Goal: Task Accomplishment & Management: Manage account settings

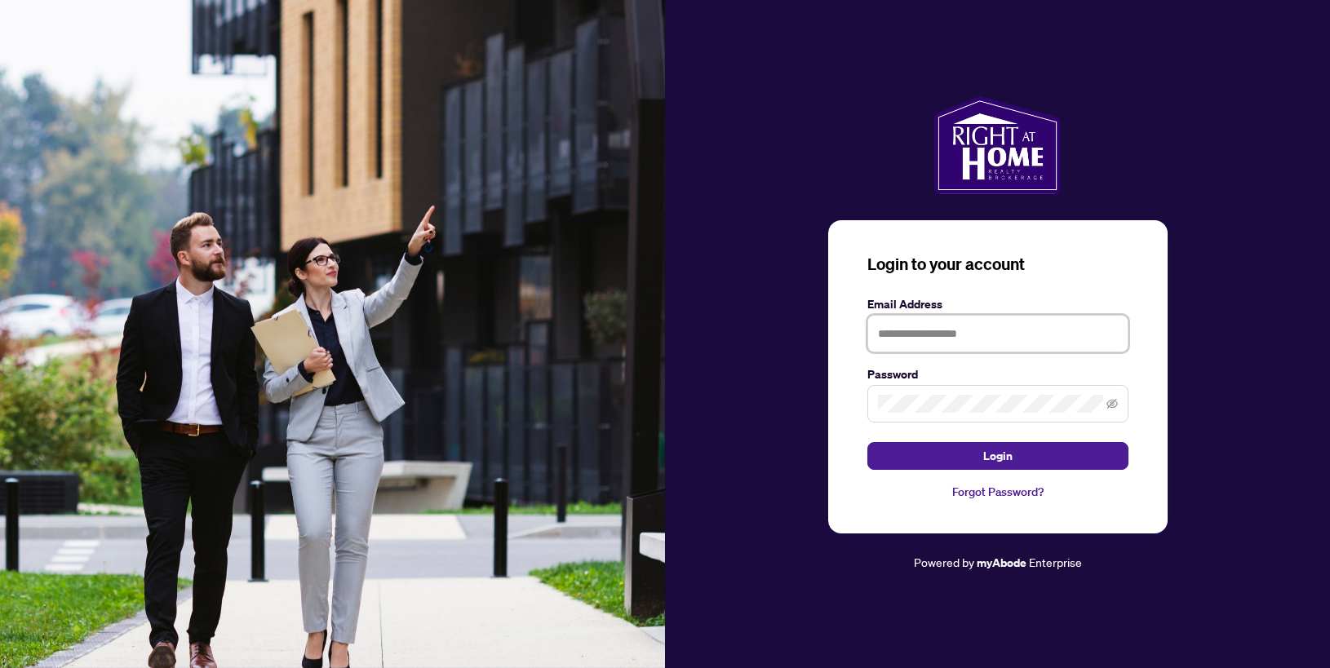
click at [941, 331] on input "text" at bounding box center [998, 334] width 261 height 38
type input "**********"
click at [868, 442] on button "Login" at bounding box center [998, 456] width 261 height 28
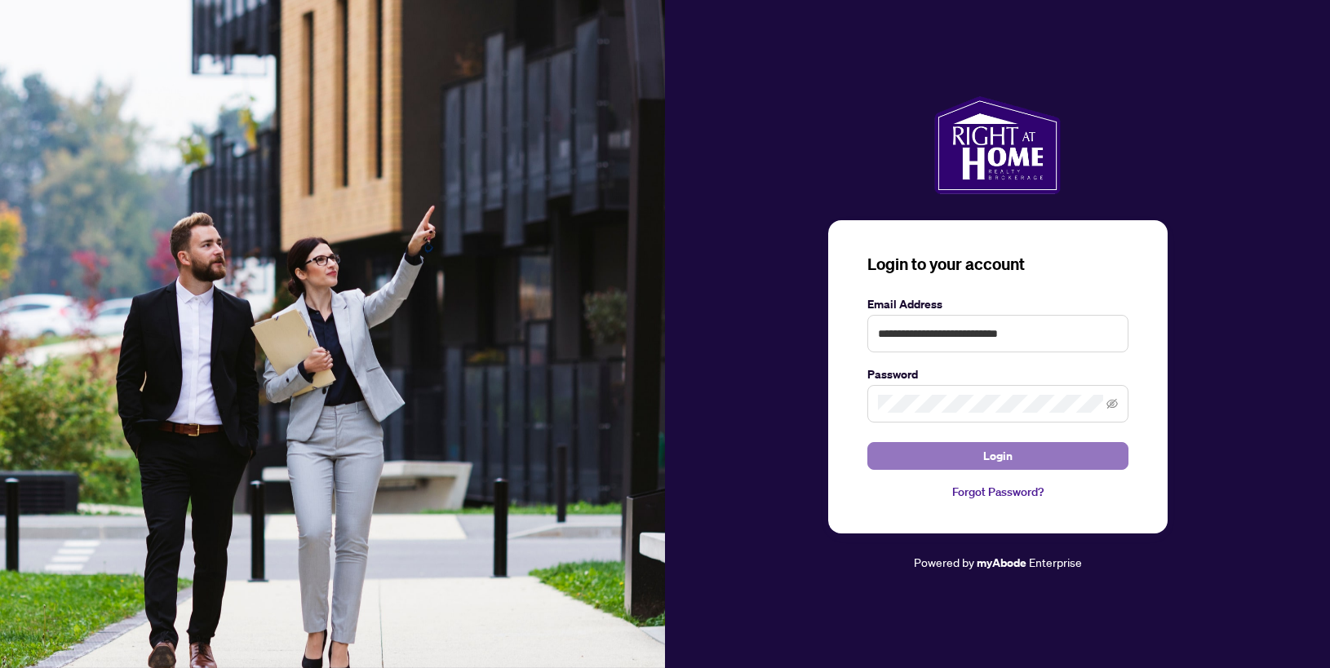
click at [1021, 462] on button "Login" at bounding box center [998, 456] width 261 height 28
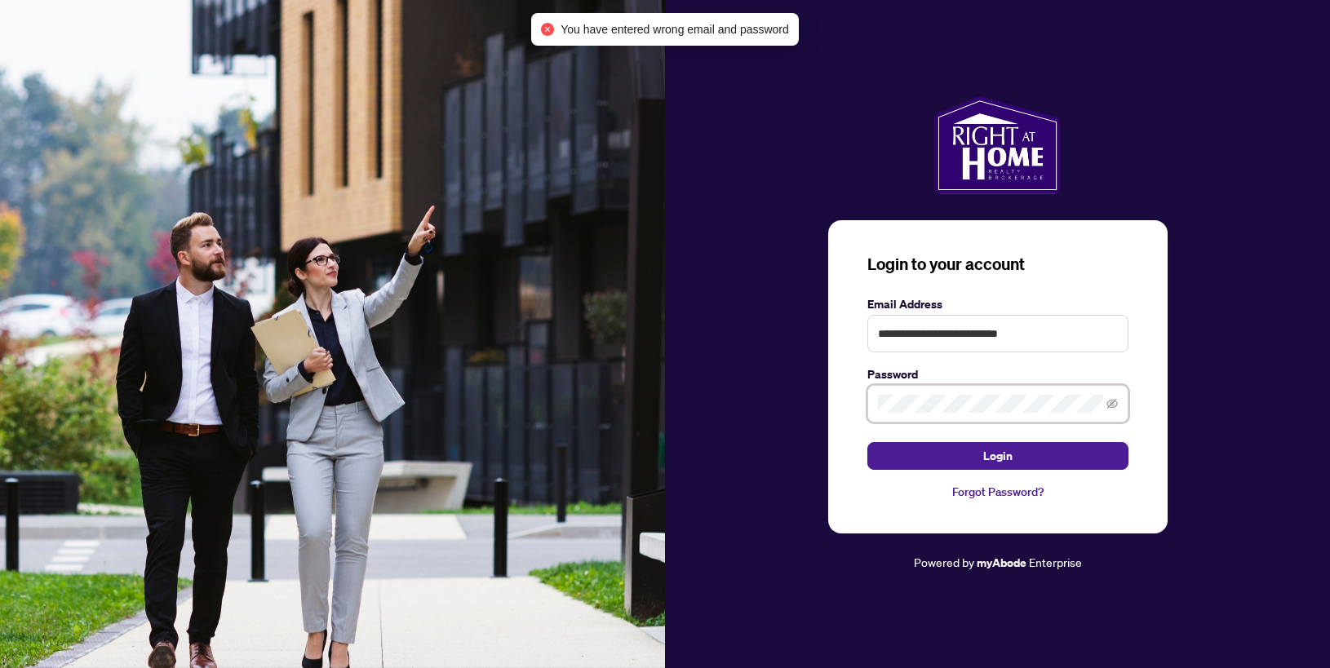
click at [855, 407] on div "**********" at bounding box center [998, 376] width 340 height 313
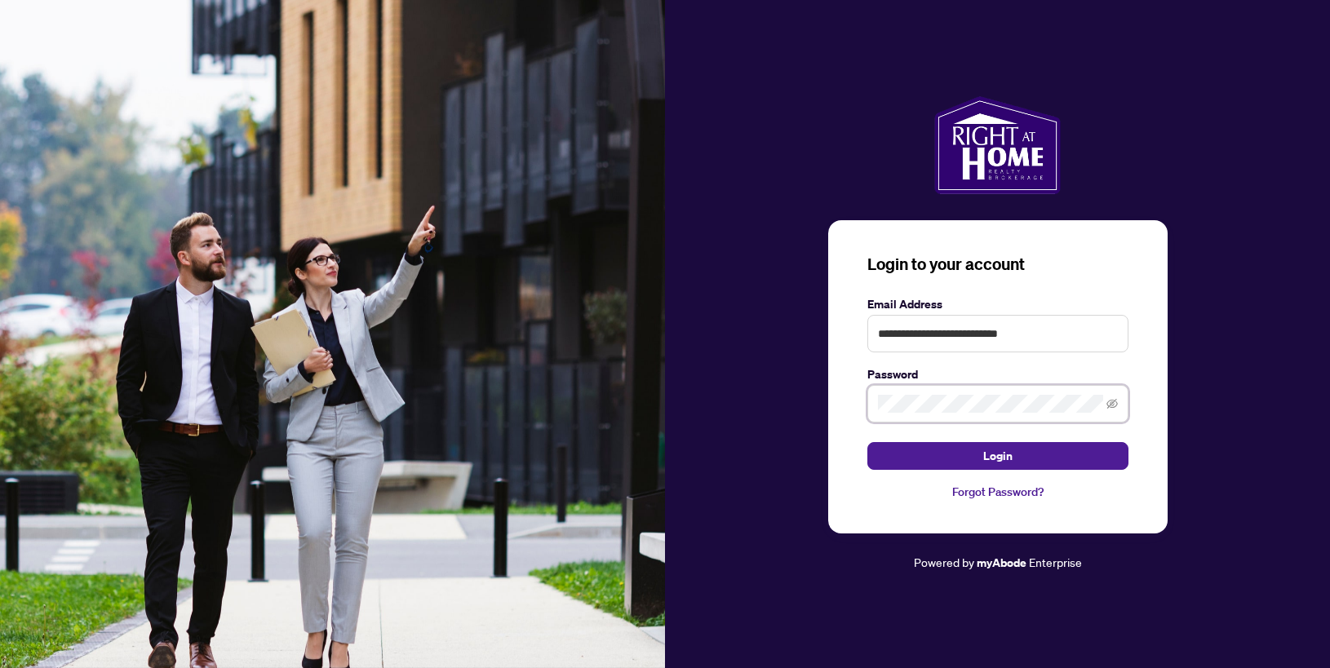
click at [868, 442] on button "Login" at bounding box center [998, 456] width 261 height 28
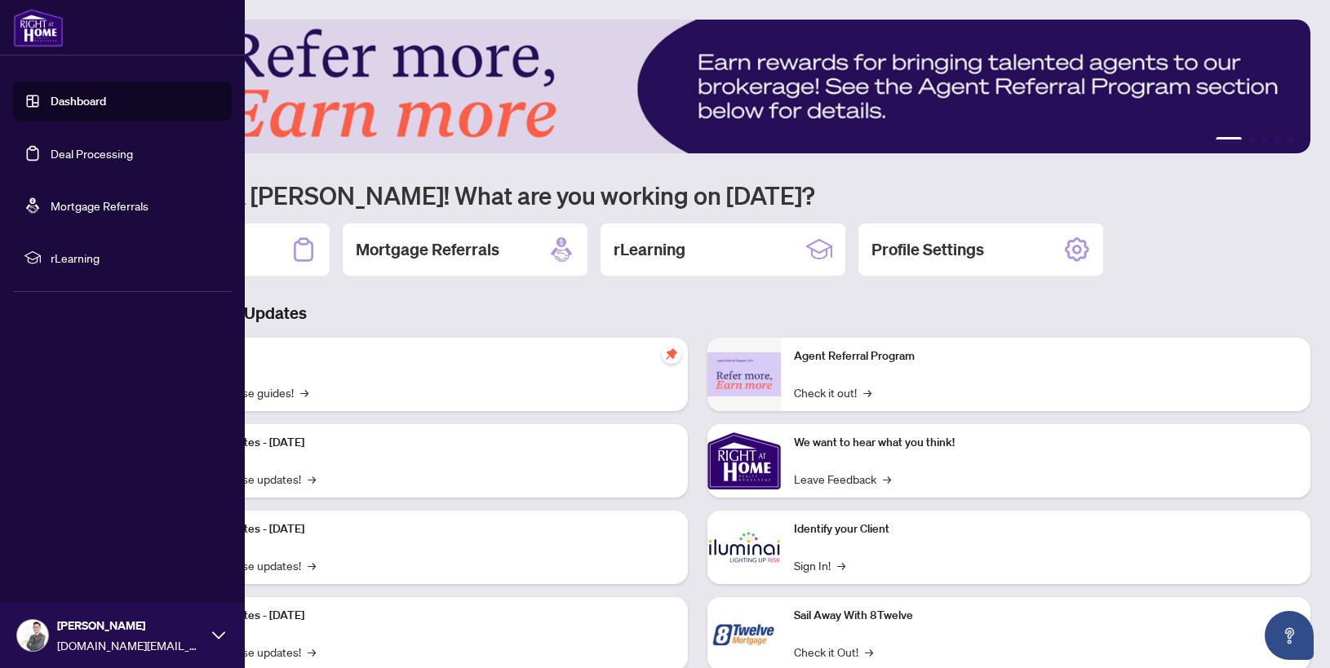
click at [60, 161] on link "Deal Processing" at bounding box center [92, 153] width 82 height 15
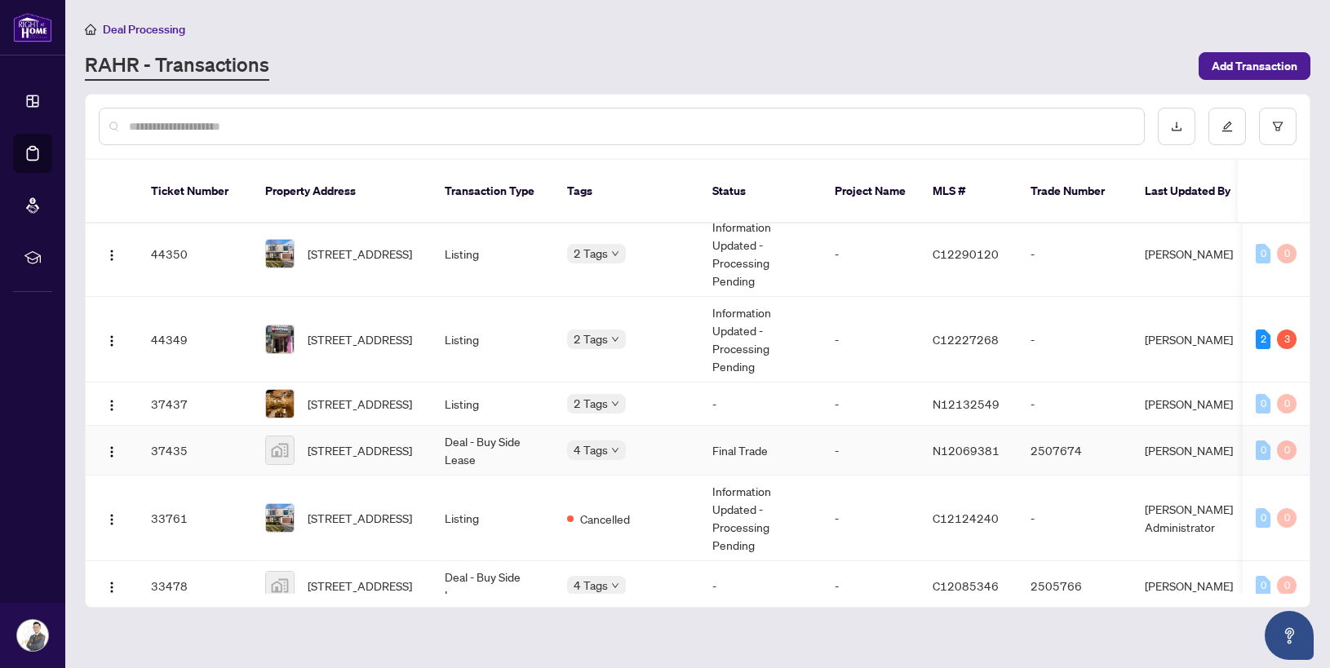
scroll to position [312, 0]
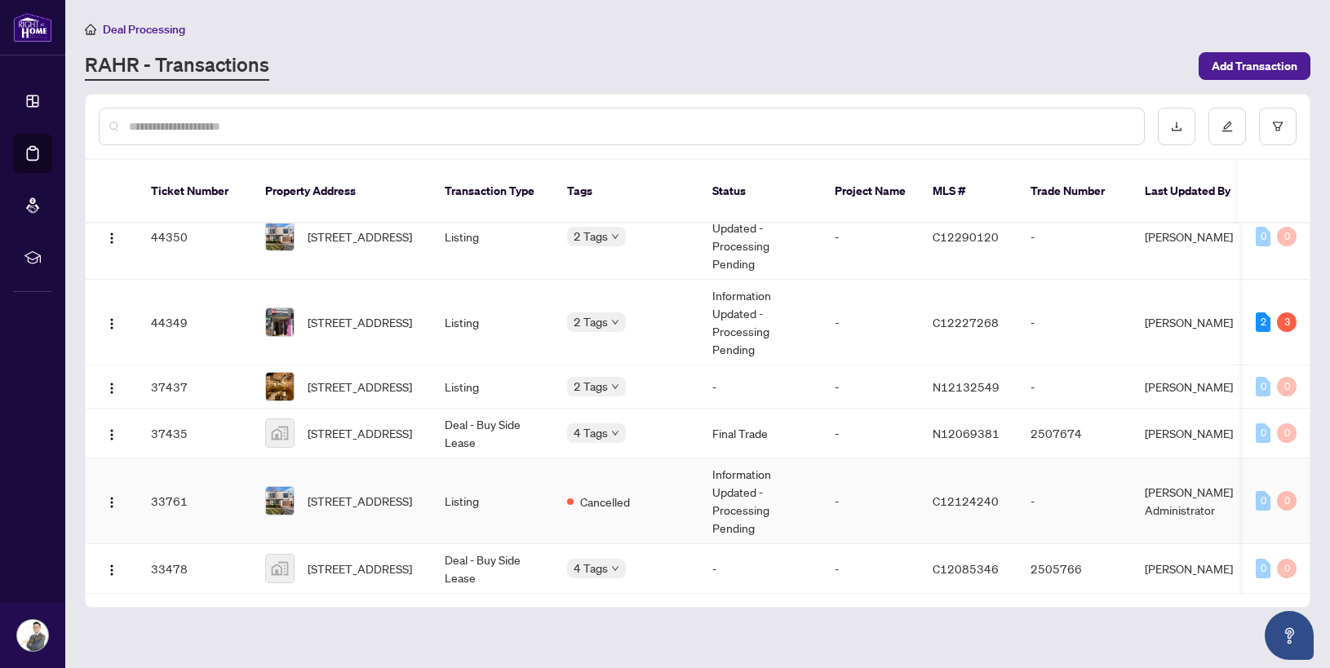
click at [684, 468] on td "Cancelled" at bounding box center [626, 502] width 145 height 86
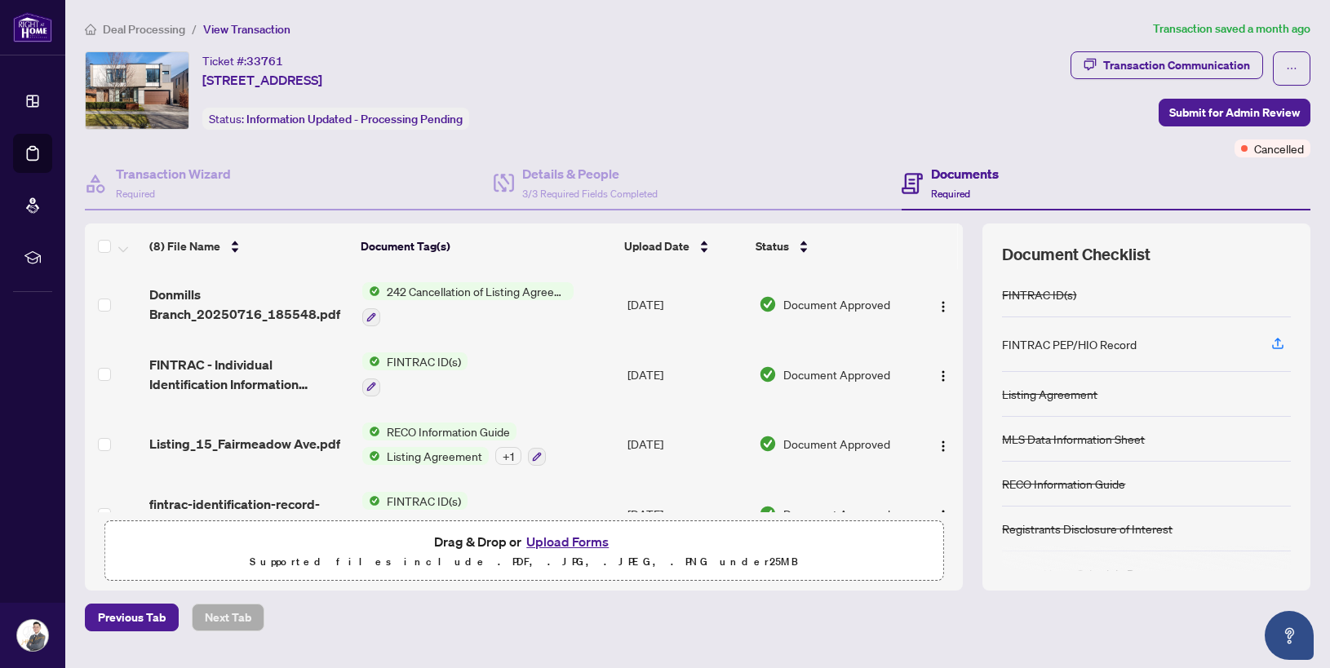
click at [488, 302] on div "242 Cancellation of Listing Agreement - Authority to Offer for Sale" at bounding box center [467, 304] width 211 height 44
click at [287, 326] on td "Donmills Branch_20250716_185548.pdf" at bounding box center [249, 304] width 213 height 70
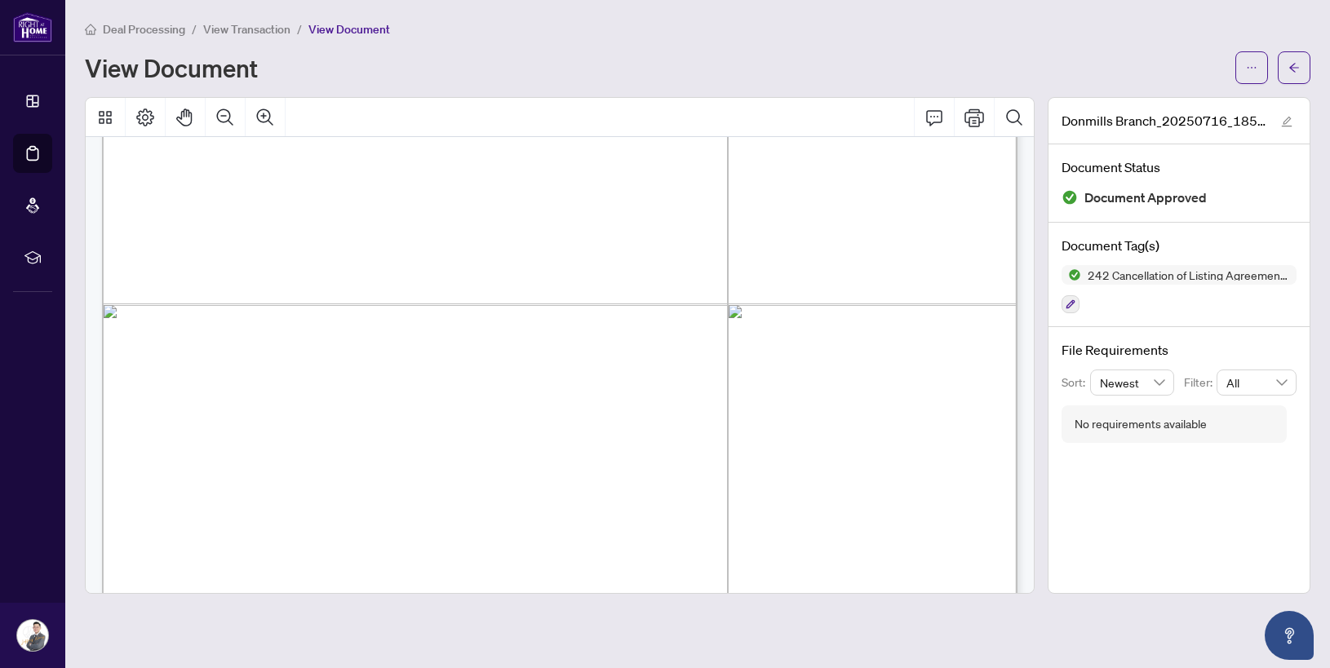
scroll to position [1681, 0]
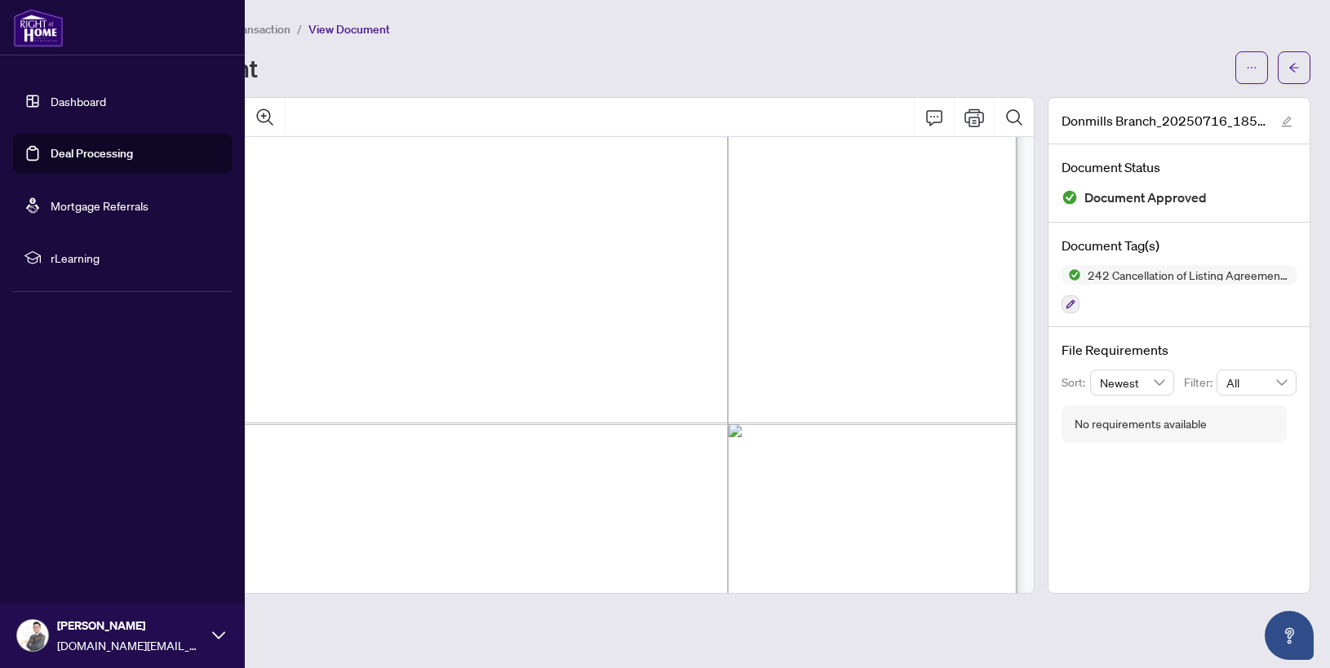
click at [51, 151] on link "Deal Processing" at bounding box center [92, 153] width 82 height 15
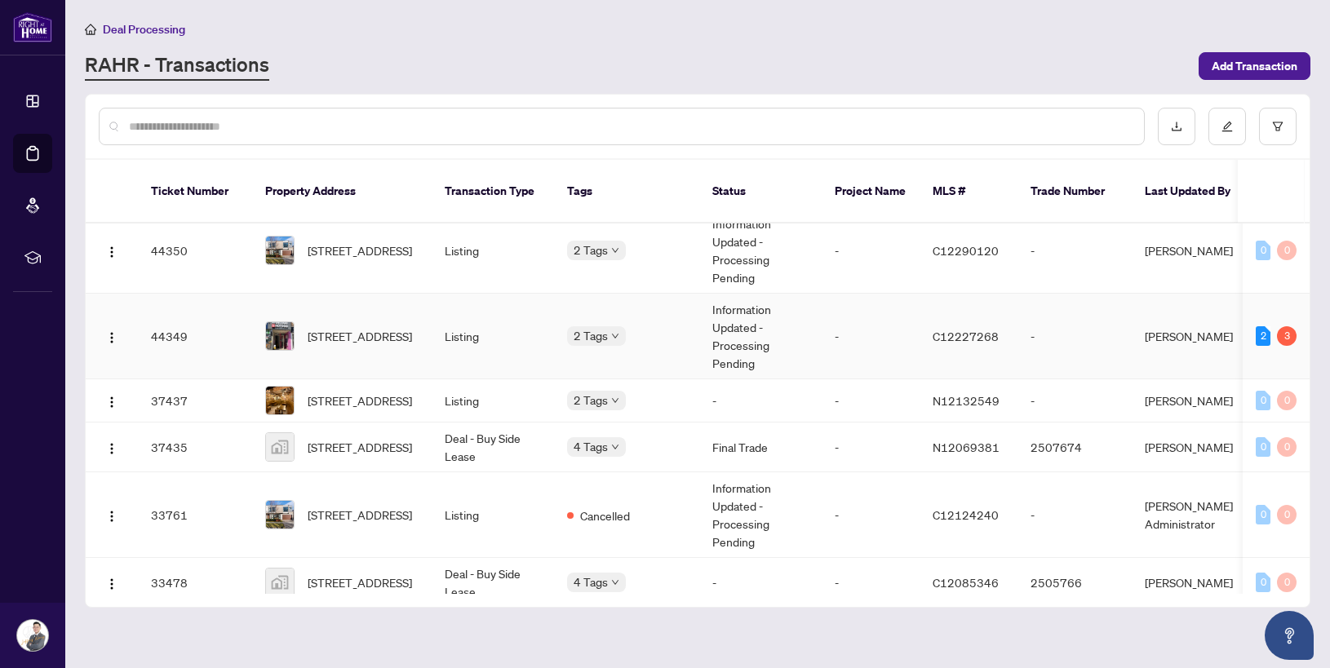
scroll to position [289, 0]
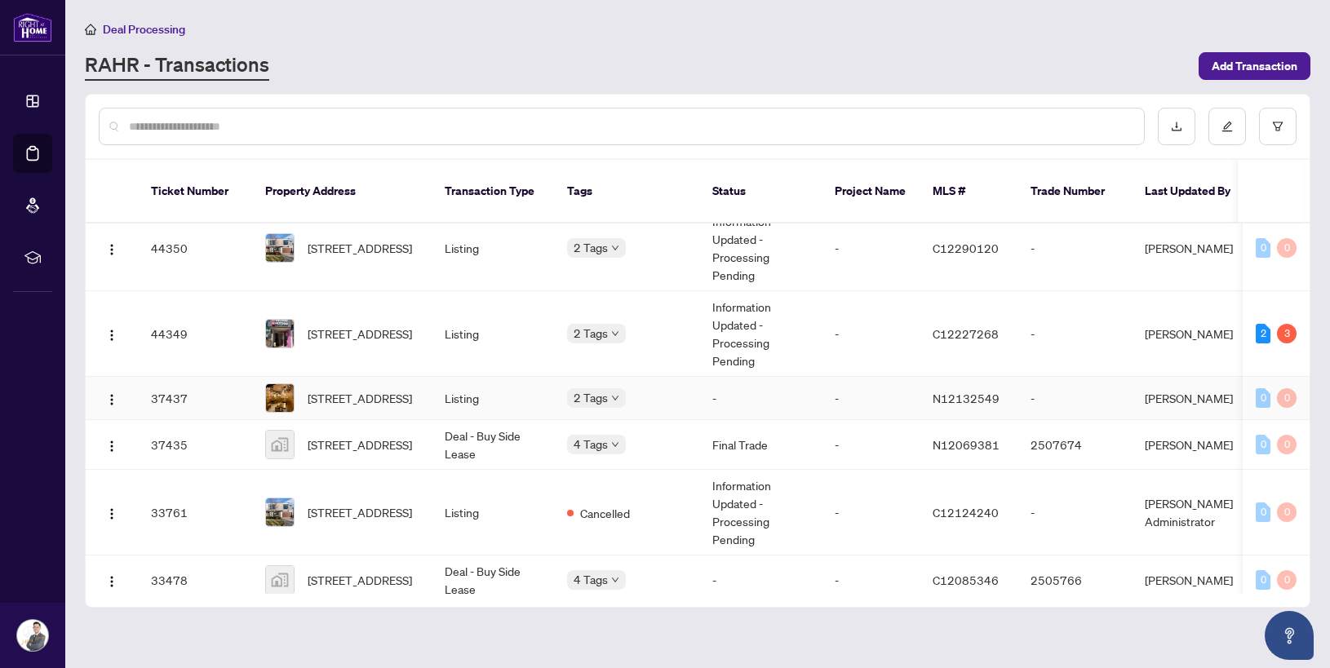
click at [833, 380] on td "-" at bounding box center [871, 398] width 98 height 43
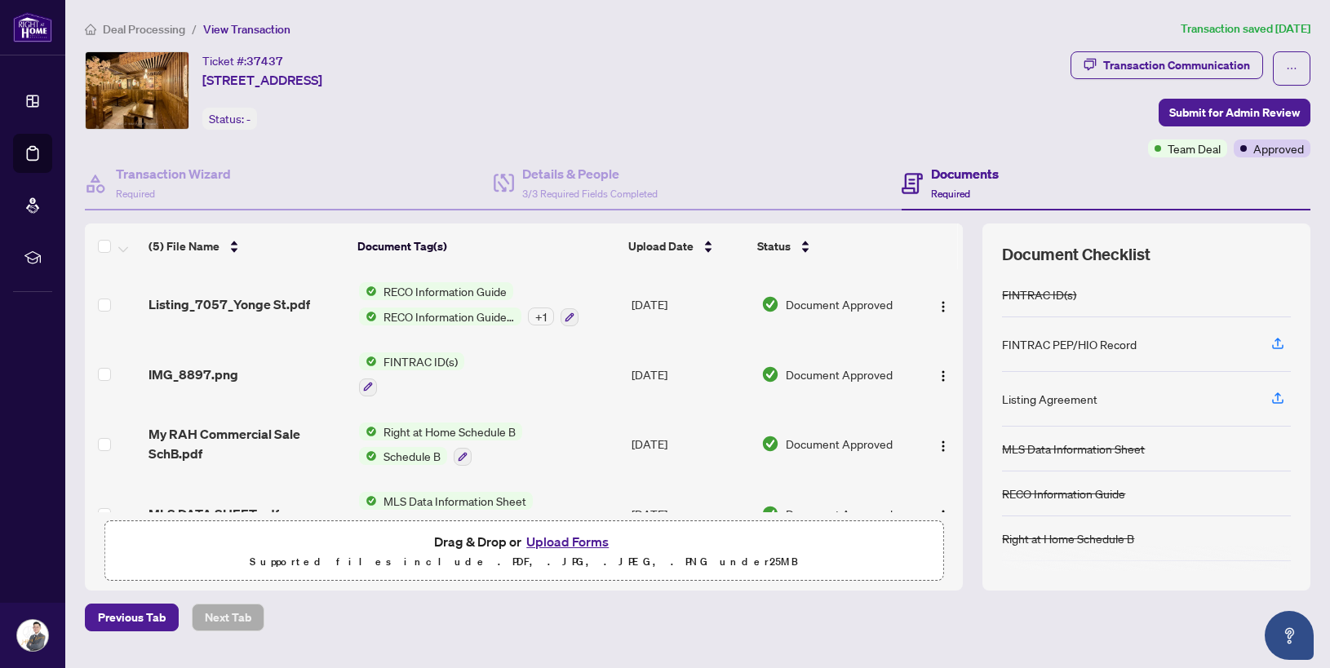
click at [547, 540] on button "Upload Forms" at bounding box center [568, 541] width 92 height 21
click at [557, 543] on button "Upload Forms" at bounding box center [568, 541] width 92 height 21
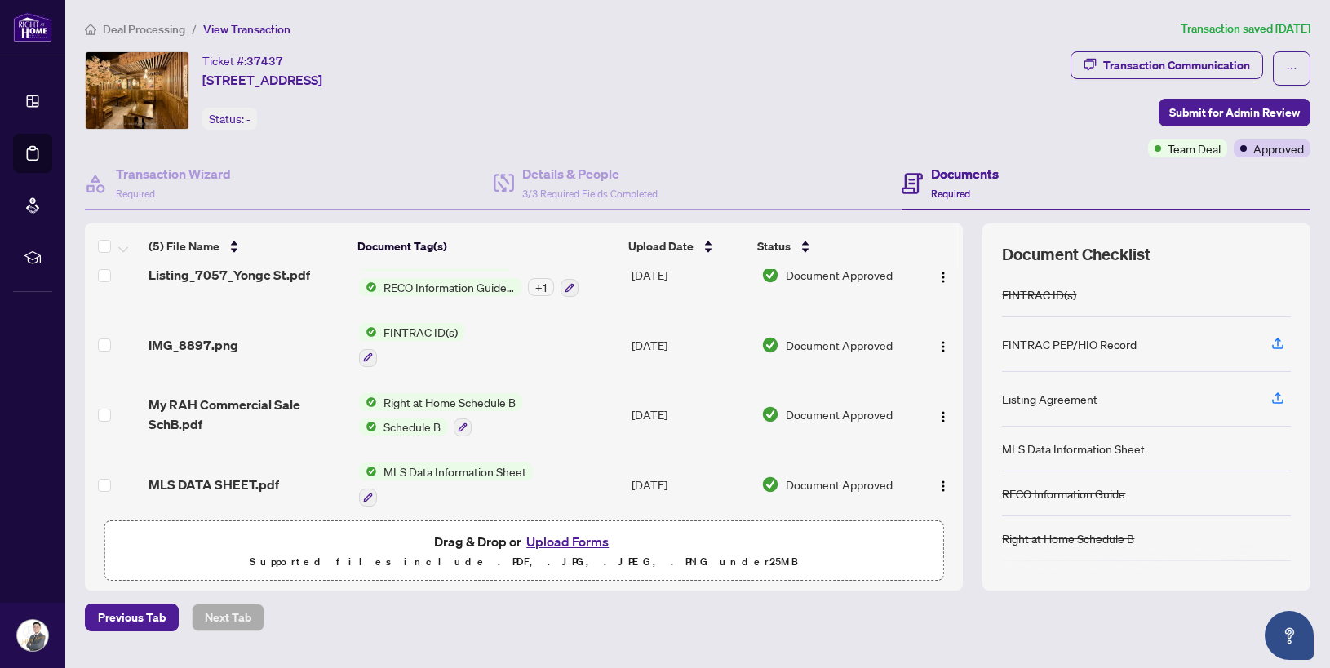
scroll to position [24, 0]
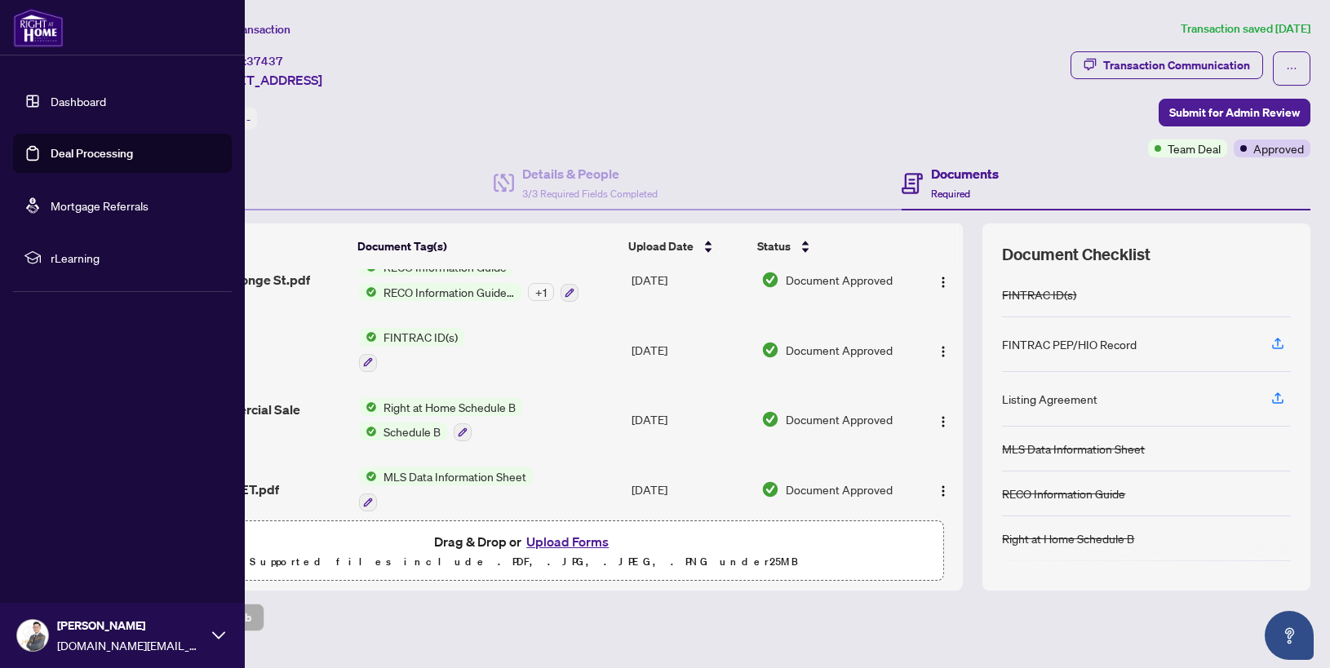
click at [51, 157] on link "Deal Processing" at bounding box center [92, 153] width 82 height 15
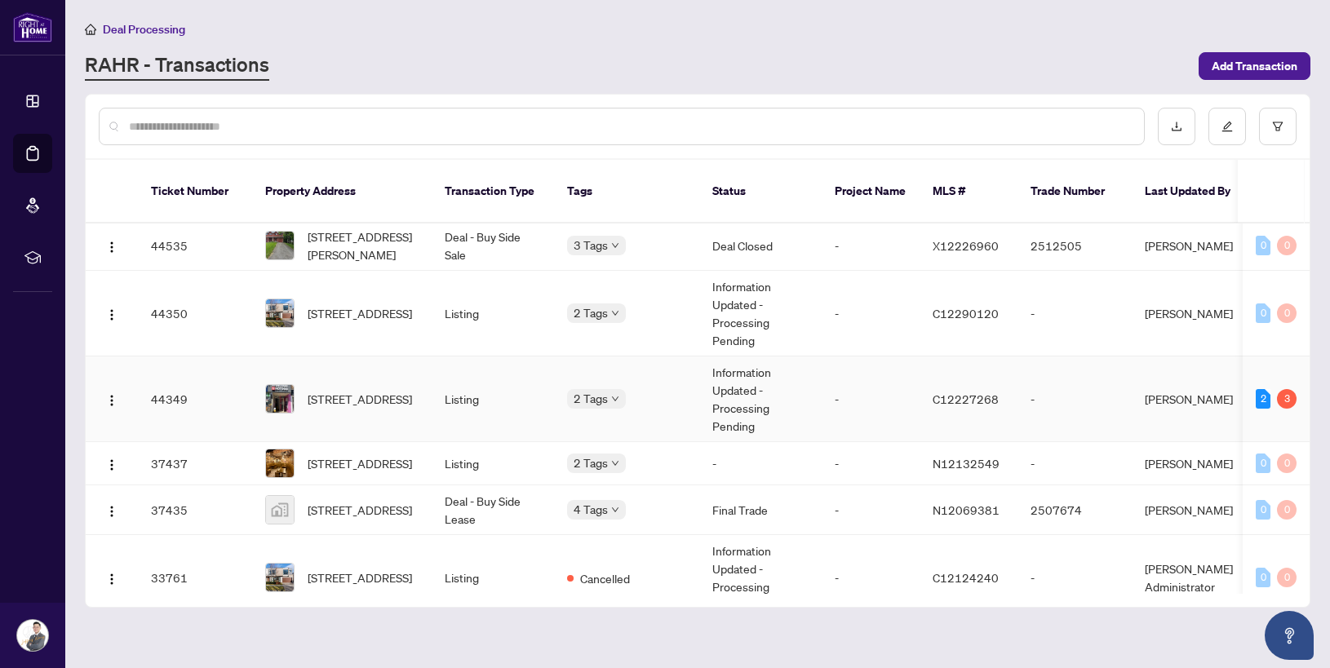
scroll to position [238, 0]
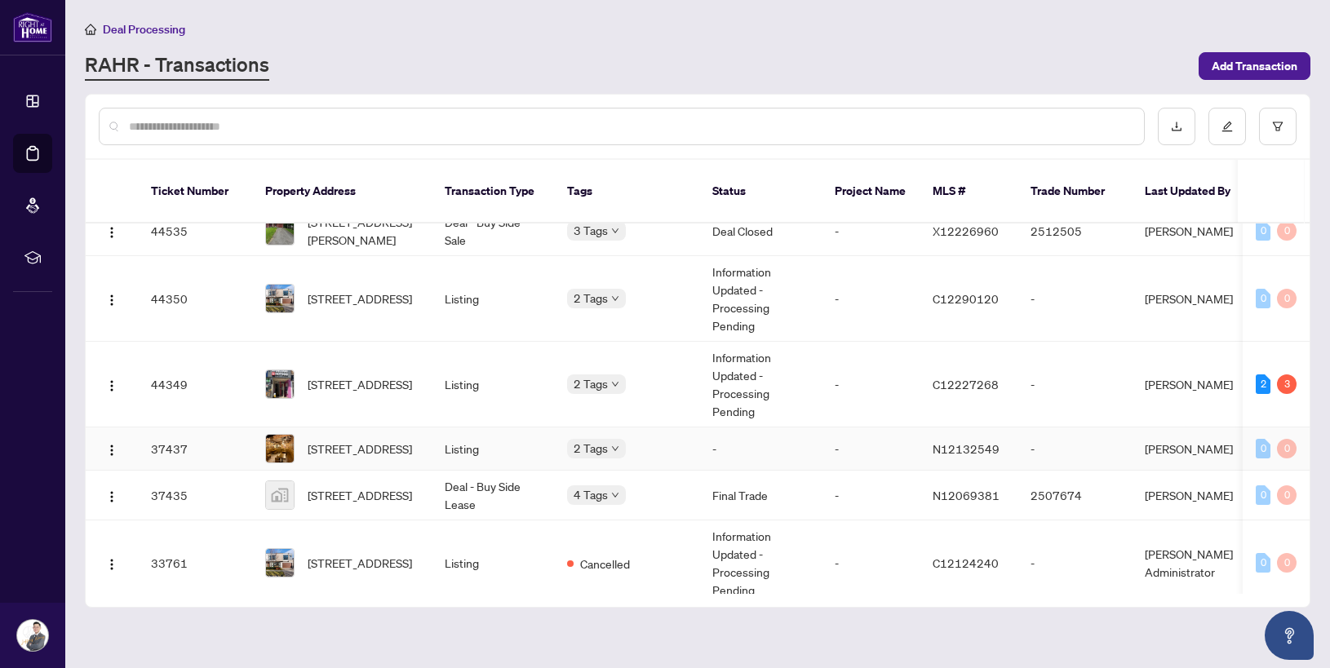
click at [412, 440] on span "[STREET_ADDRESS]" at bounding box center [360, 449] width 104 height 18
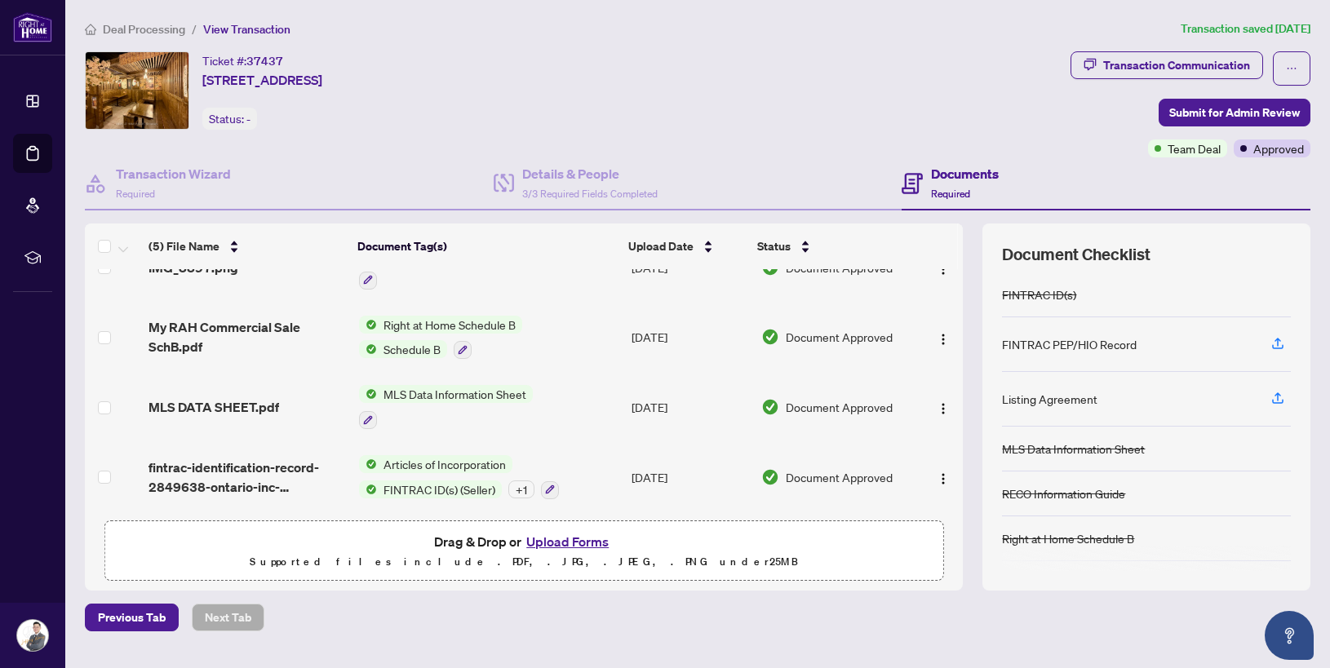
scroll to position [38, 0]
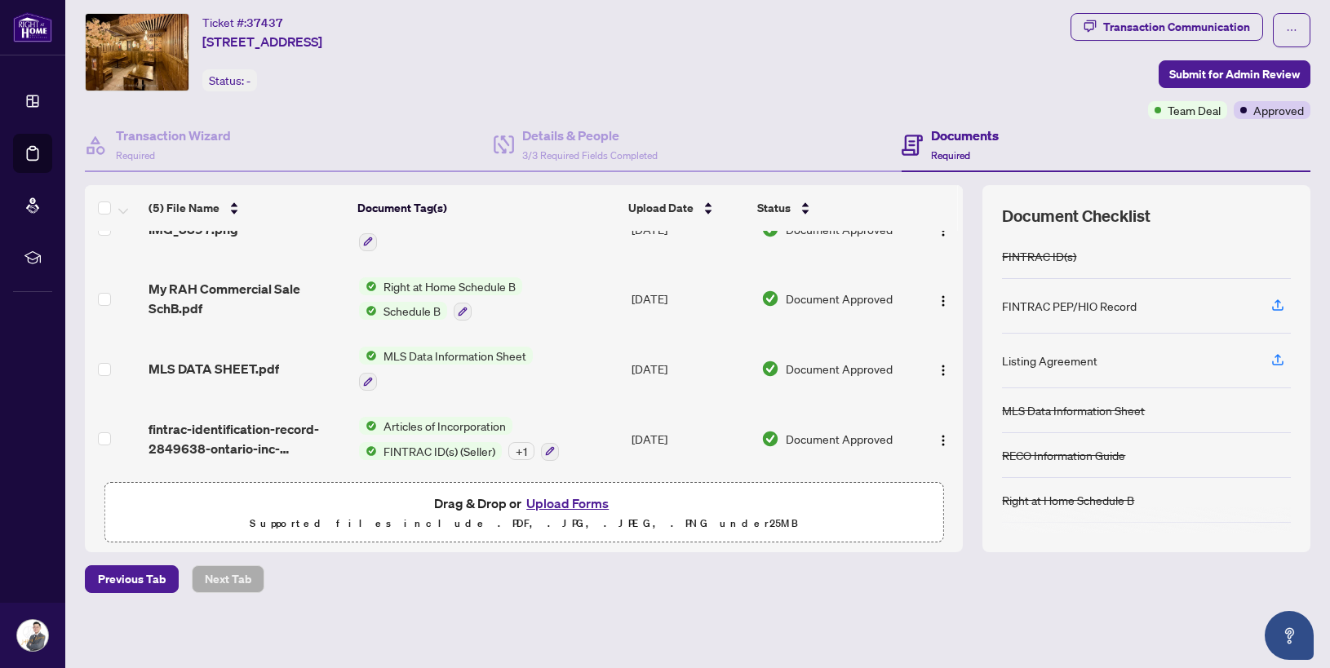
click at [592, 495] on button "Upload Forms" at bounding box center [568, 503] width 92 height 21
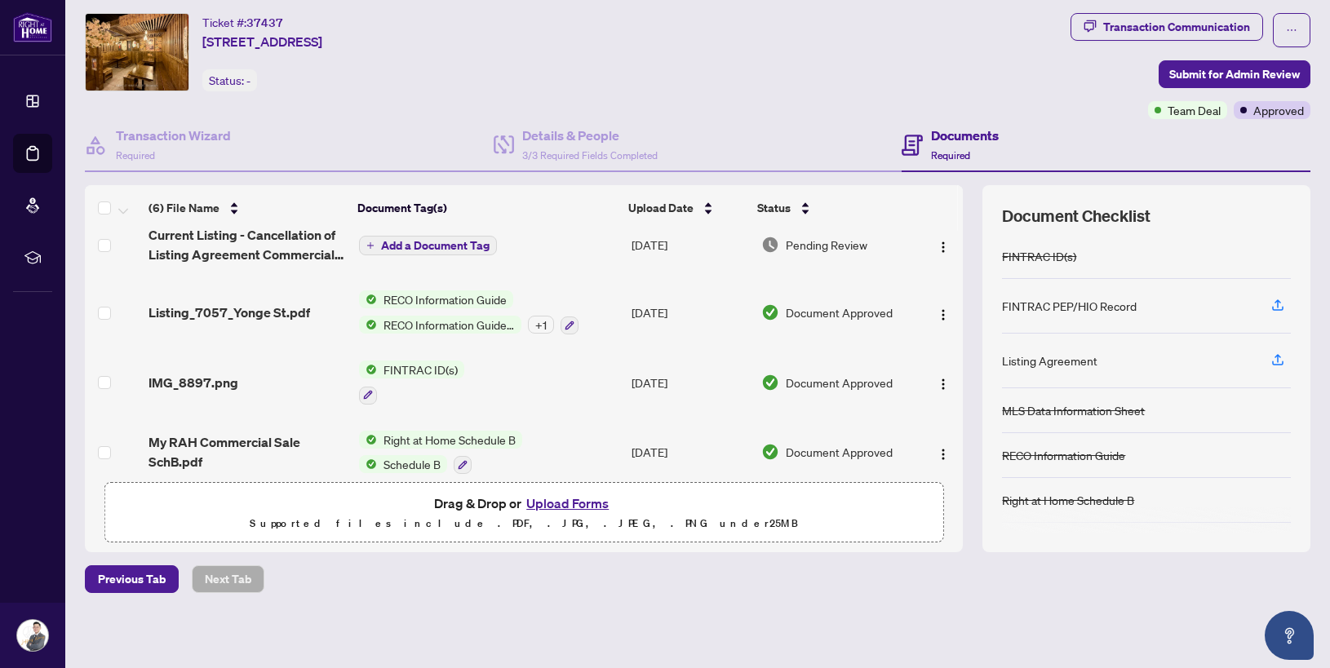
scroll to position [0, 0]
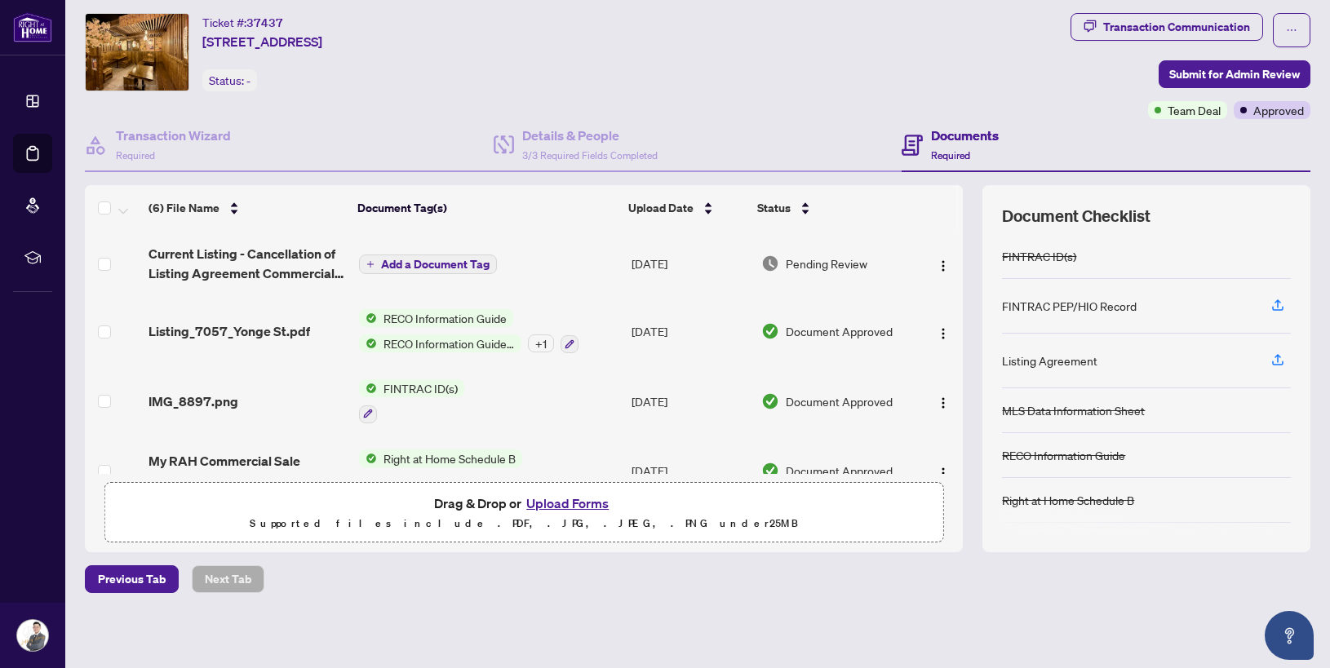
click at [443, 268] on span "Add a Document Tag" at bounding box center [435, 264] width 109 height 11
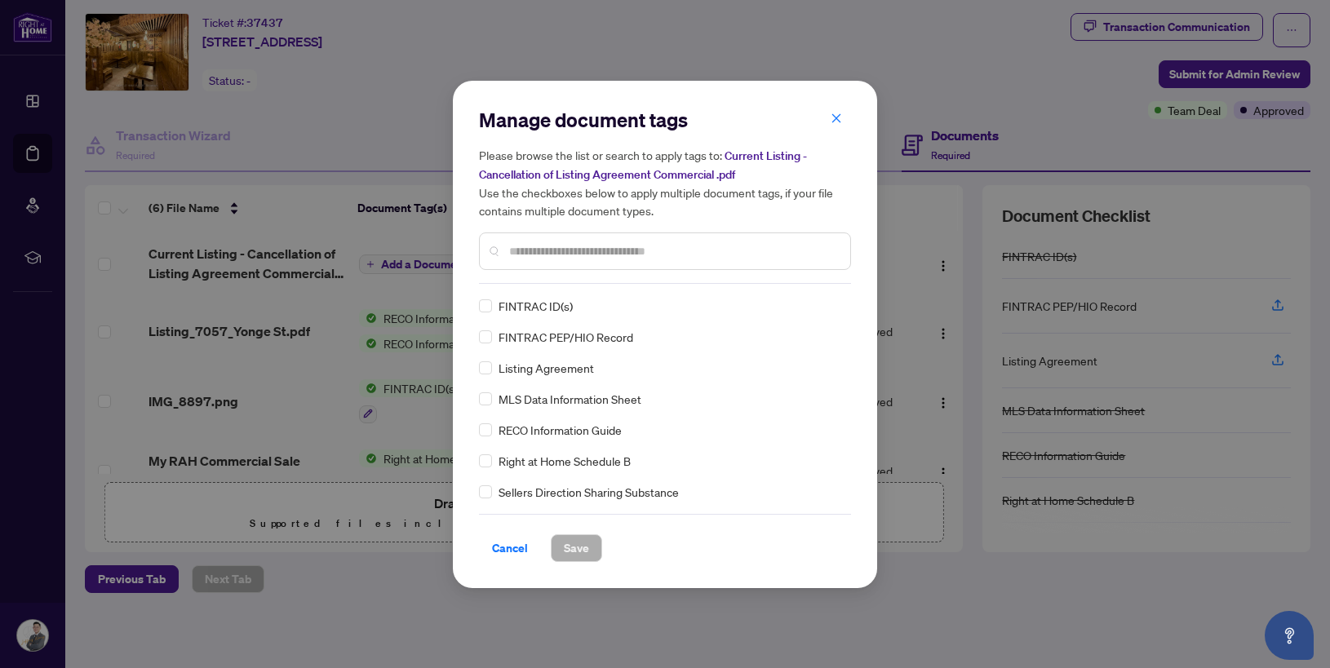
click at [568, 244] on input "text" at bounding box center [673, 251] width 328 height 18
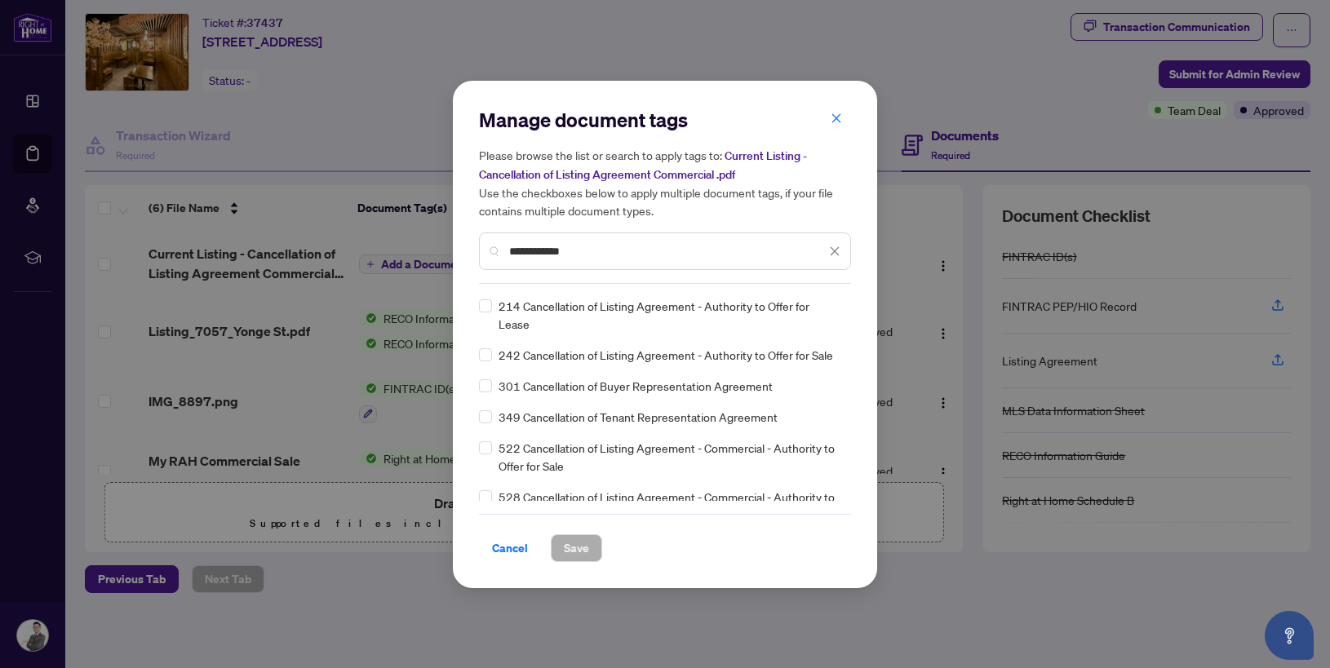
scroll to position [14, 0]
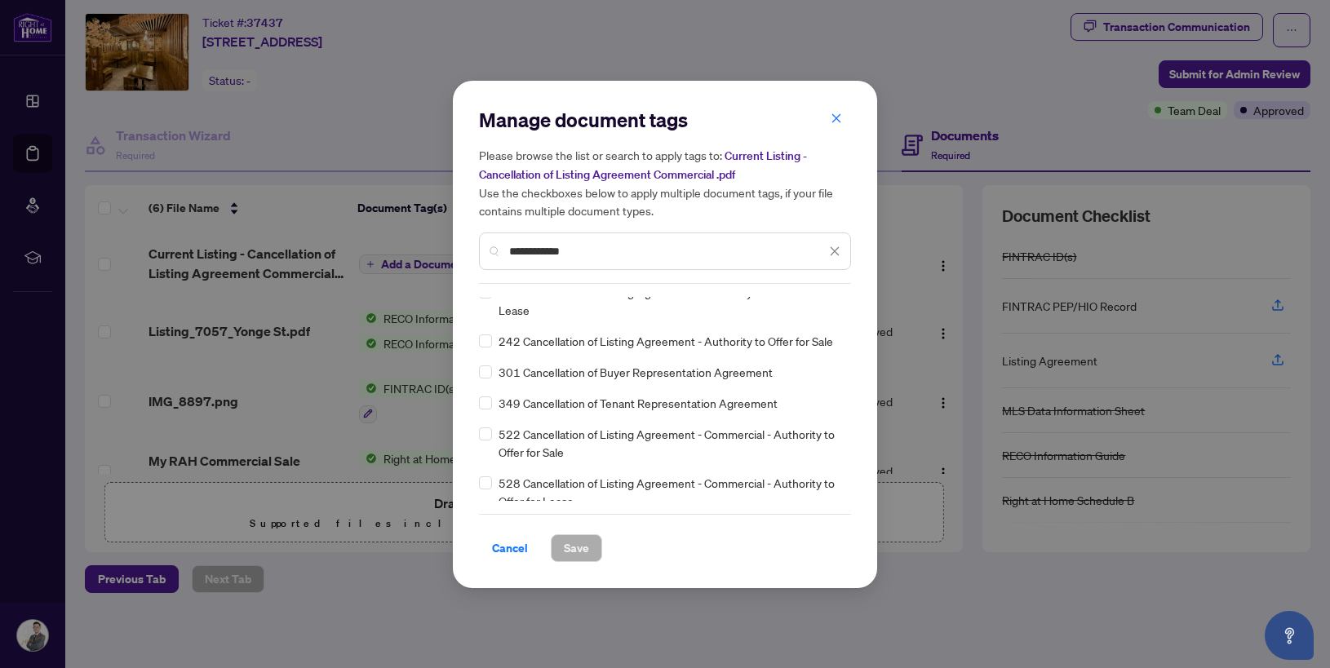
type input "**********"
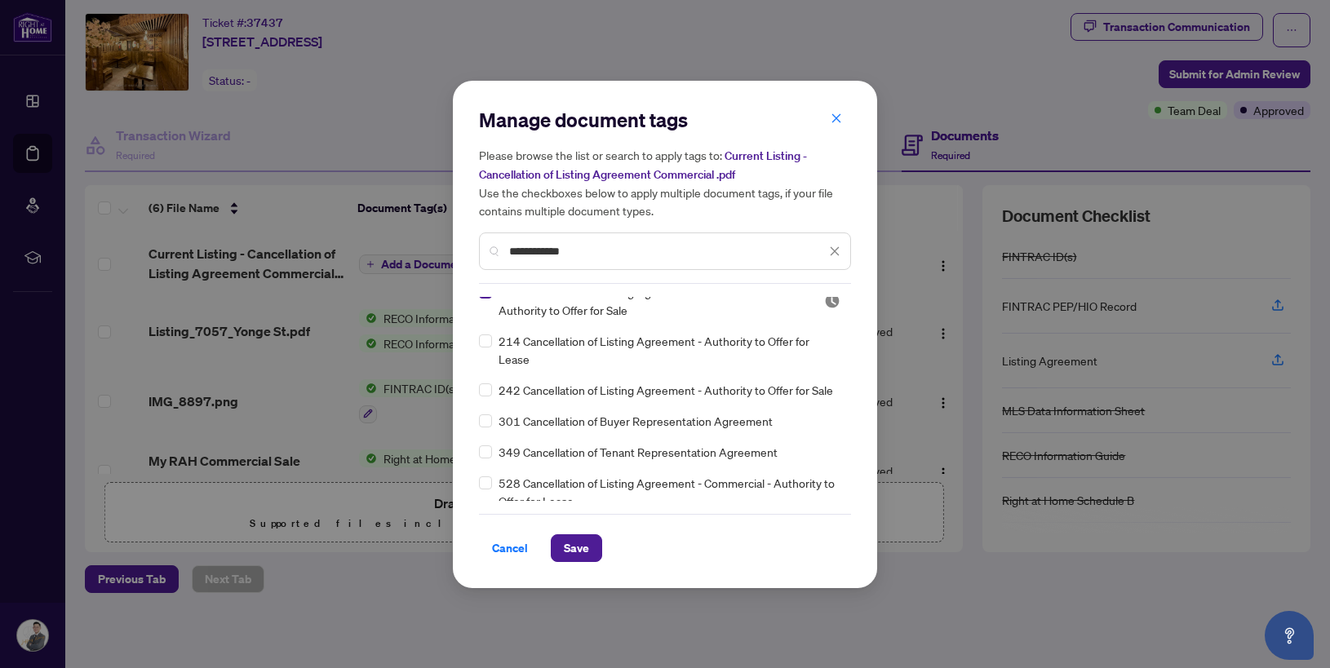
scroll to position [0, 0]
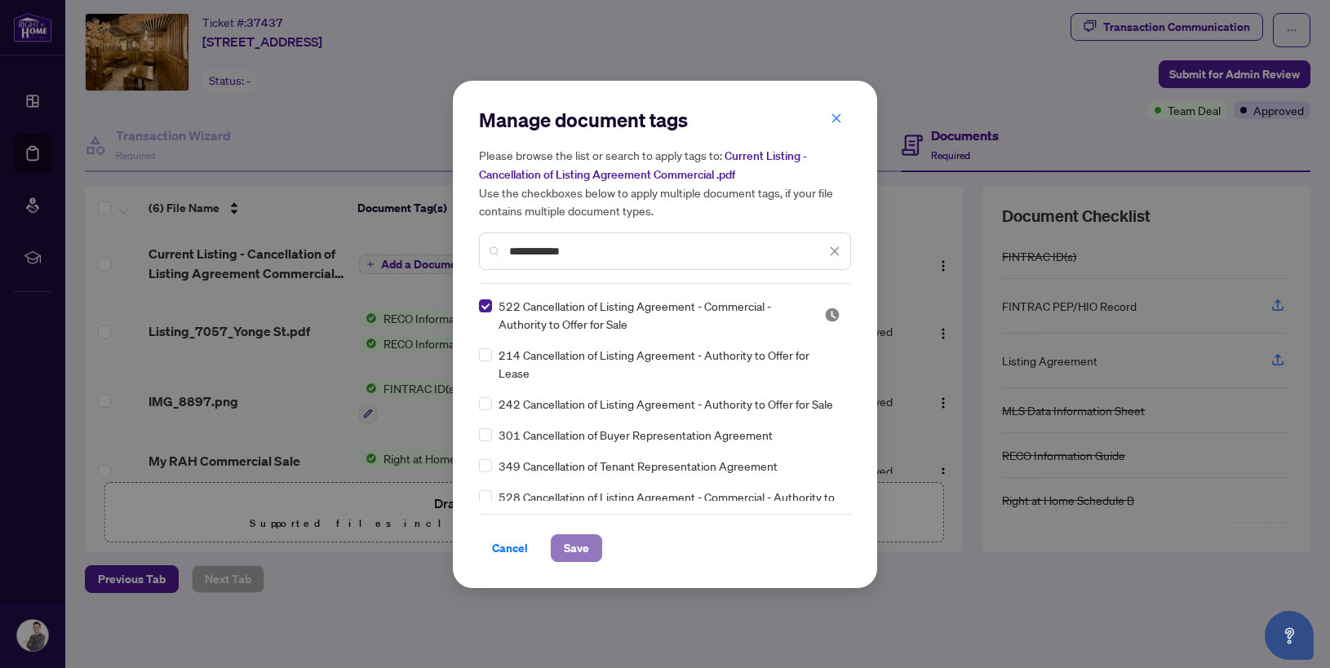
click at [587, 547] on span "Save" at bounding box center [576, 548] width 25 height 26
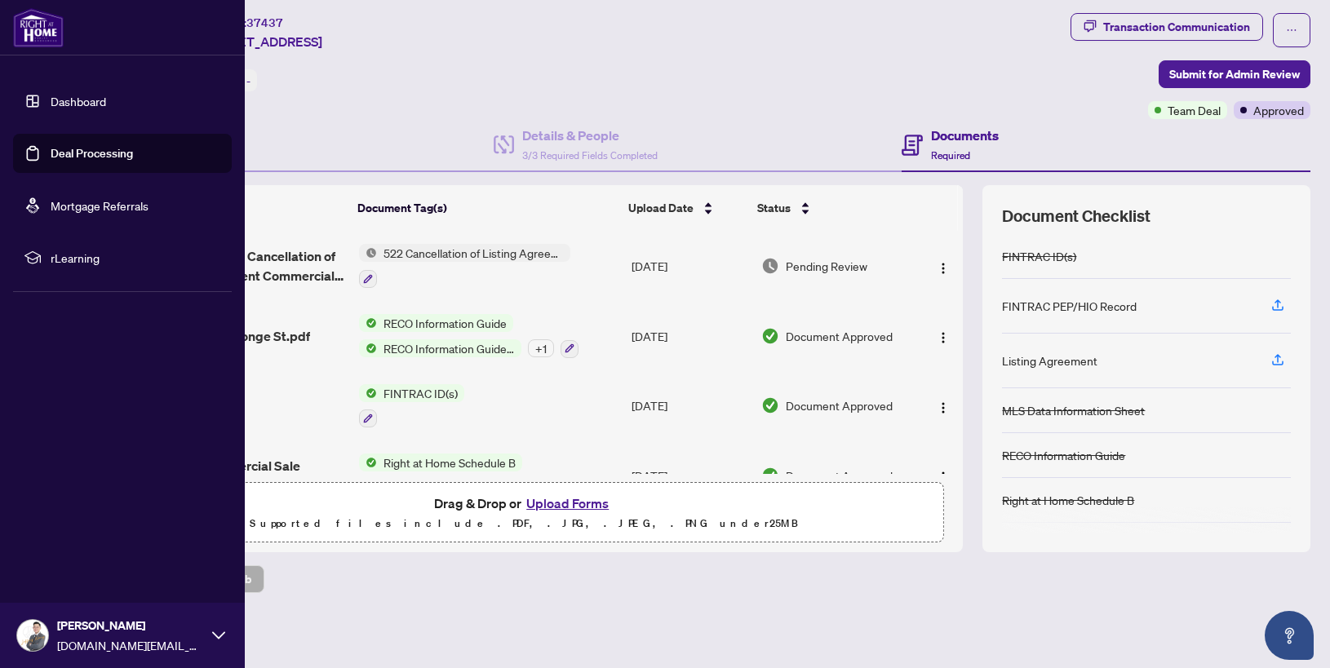
click at [55, 150] on link "Deal Processing" at bounding box center [92, 153] width 82 height 15
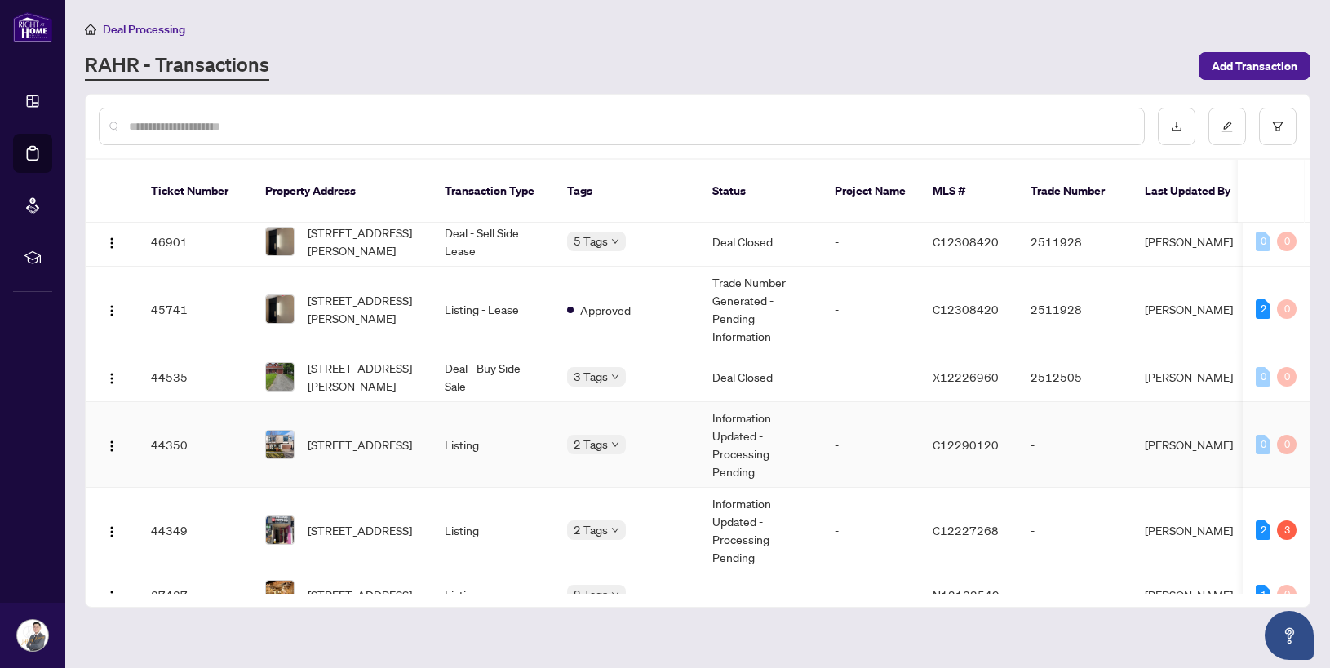
scroll to position [312, 0]
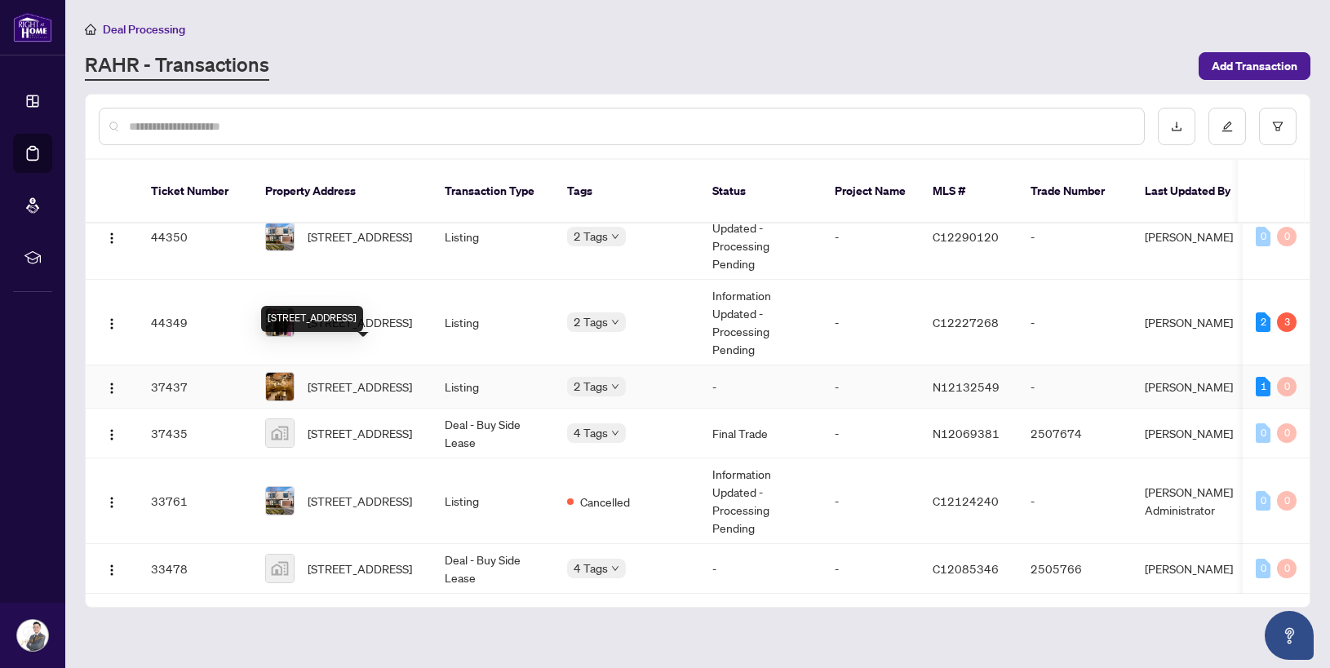
click at [405, 378] on span "[STREET_ADDRESS]" at bounding box center [360, 387] width 104 height 18
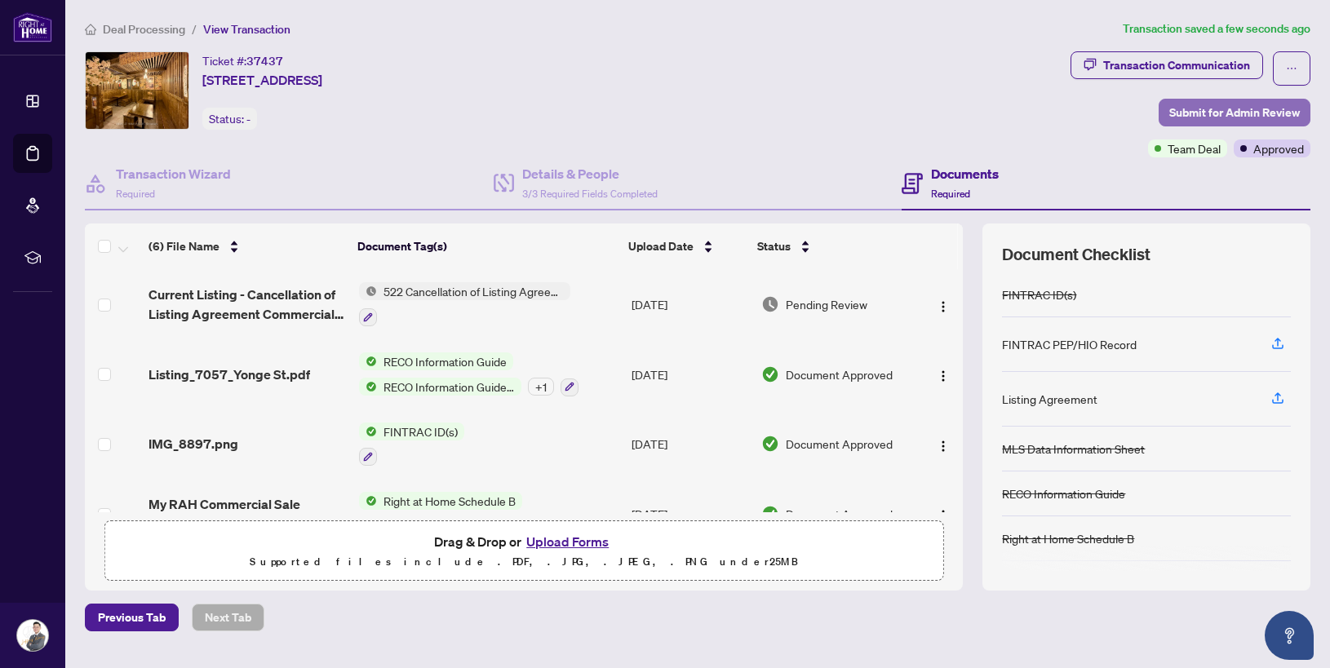
click at [1259, 113] on span "Submit for Admin Review" at bounding box center [1235, 113] width 131 height 26
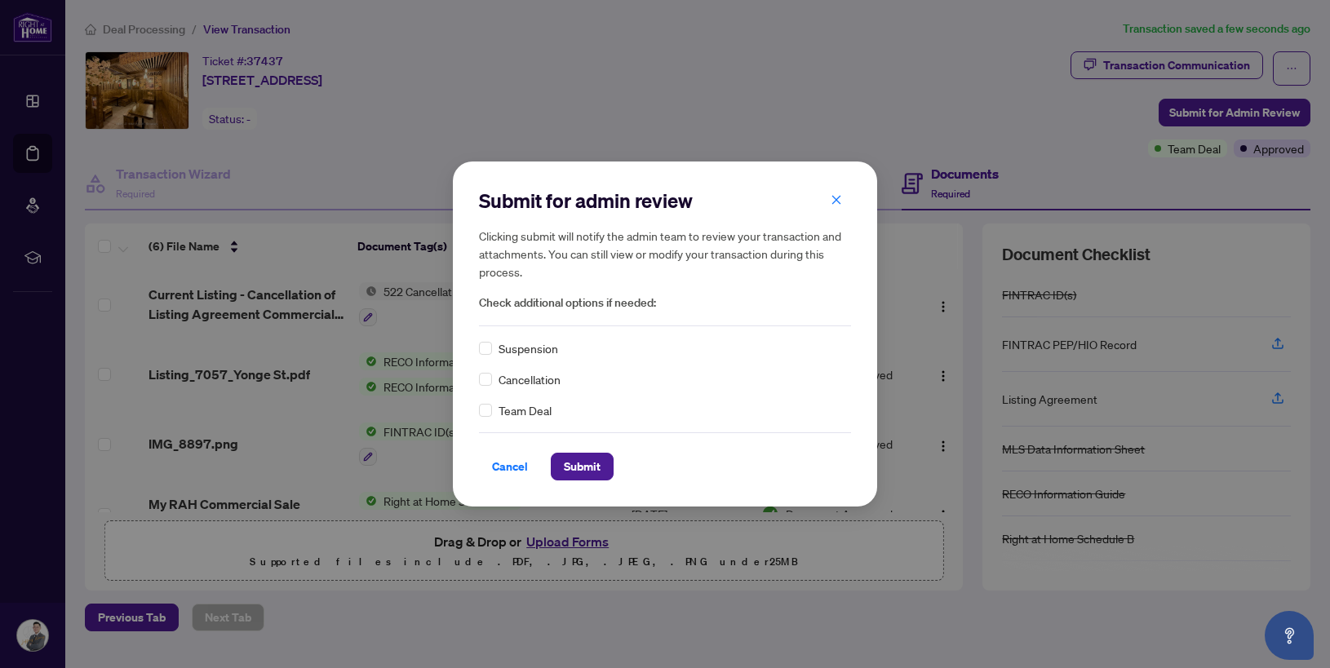
click at [494, 380] on div "Cancellation" at bounding box center [665, 380] width 372 height 18
click at [602, 467] on button "Submit" at bounding box center [582, 467] width 63 height 28
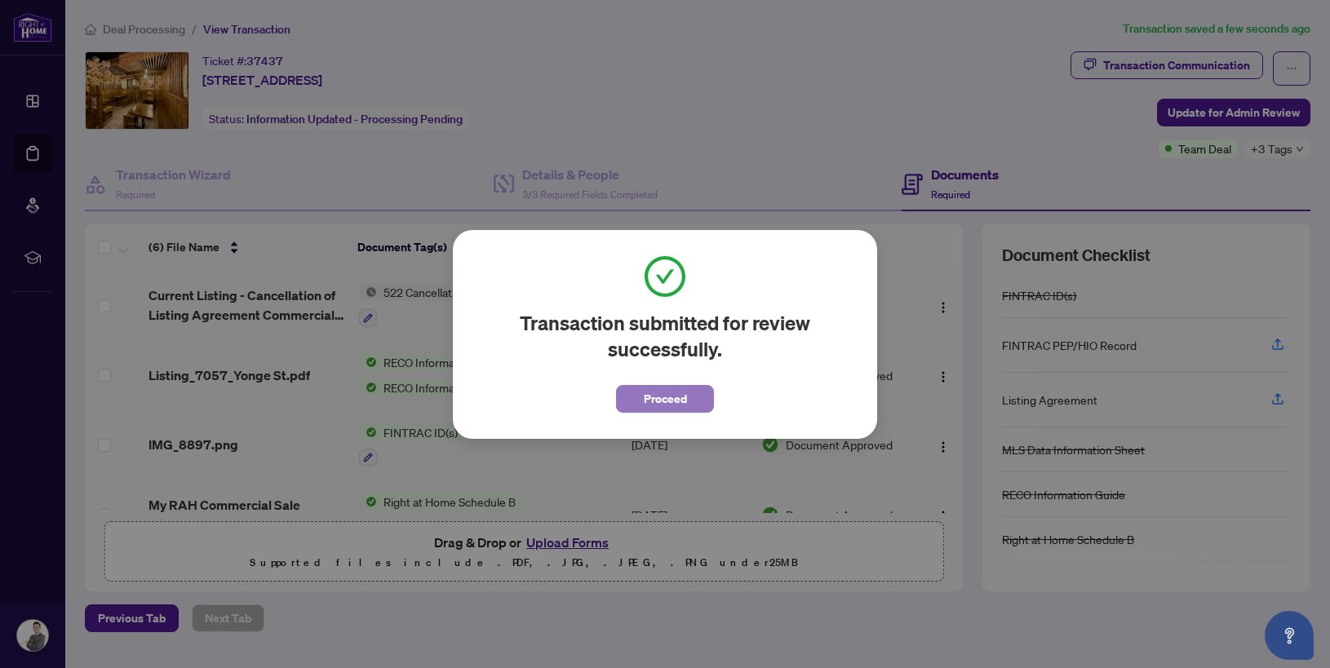
click at [689, 391] on button "Proceed" at bounding box center [665, 399] width 98 height 28
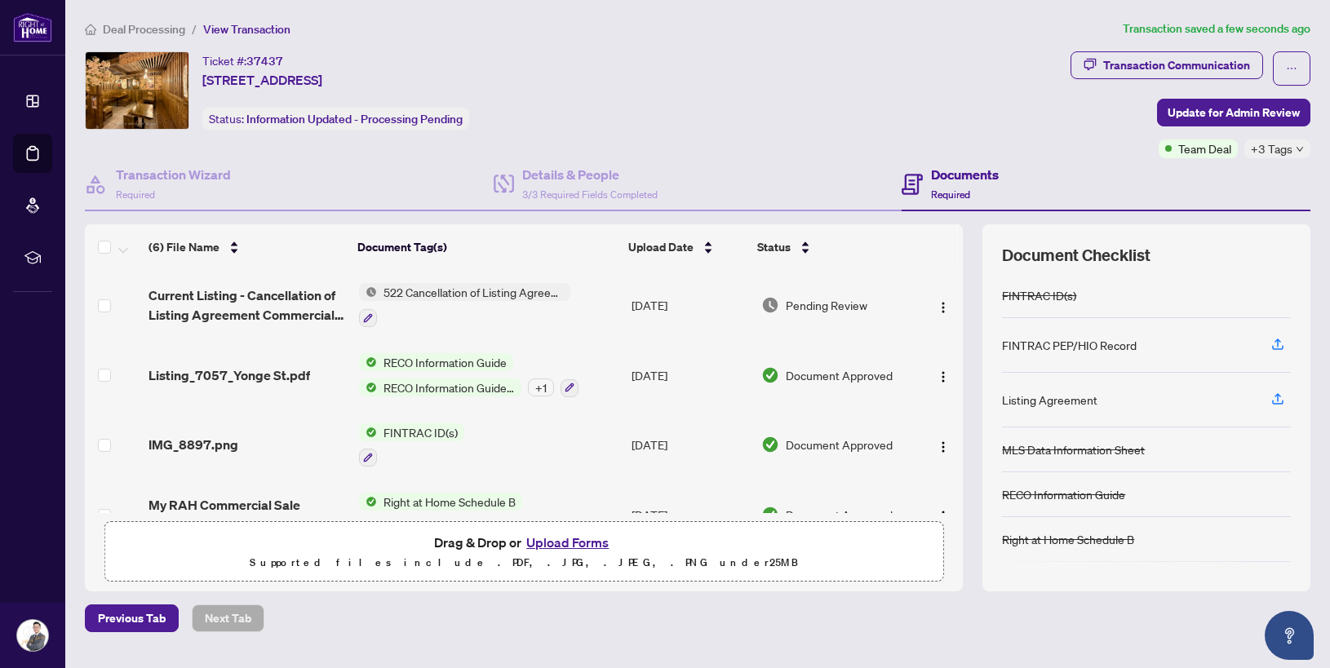
scroll to position [177, 0]
